Goal: Task Accomplishment & Management: Manage account settings

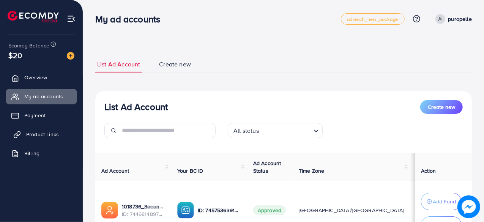
click at [34, 133] on span "Product Links" at bounding box center [42, 135] width 33 height 8
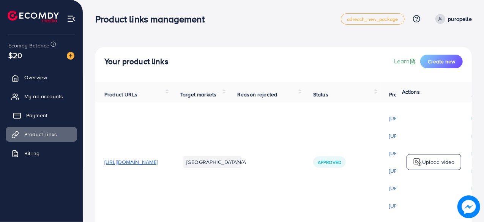
click at [48, 113] on link "Payment" at bounding box center [41, 115] width 71 height 15
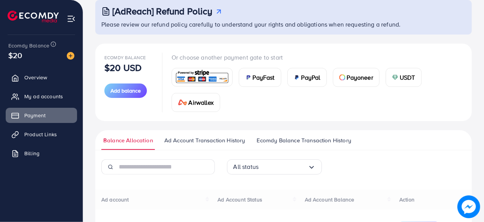
scroll to position [105, 0]
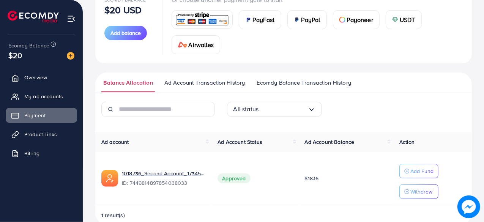
drag, startPoint x: 291, startPoint y: 53, endPoint x: 278, endPoint y: 64, distance: 17.3
click at [279, 63] on div "Ecomdy Balance $20 USD Add balance Or choose another payment gate to start PayF…" at bounding box center [283, 105] width 376 height 239
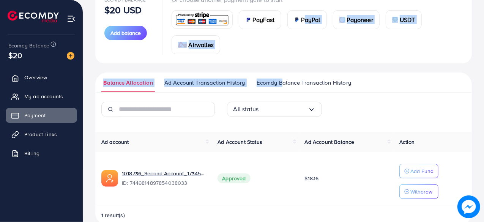
click at [271, 79] on span "Ecomdy Balance Transaction History" at bounding box center [303, 83] width 94 height 8
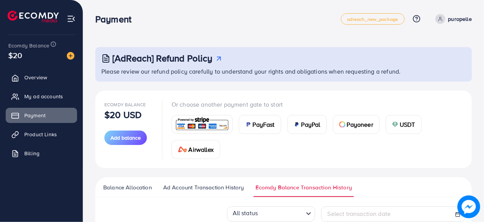
click at [340, 29] on nav "Payment adreach_new_package Help Center Contact Support Plans and Pricing Term …" at bounding box center [283, 18] width 376 height 27
